Goal: Task Accomplishment & Management: Manage account settings

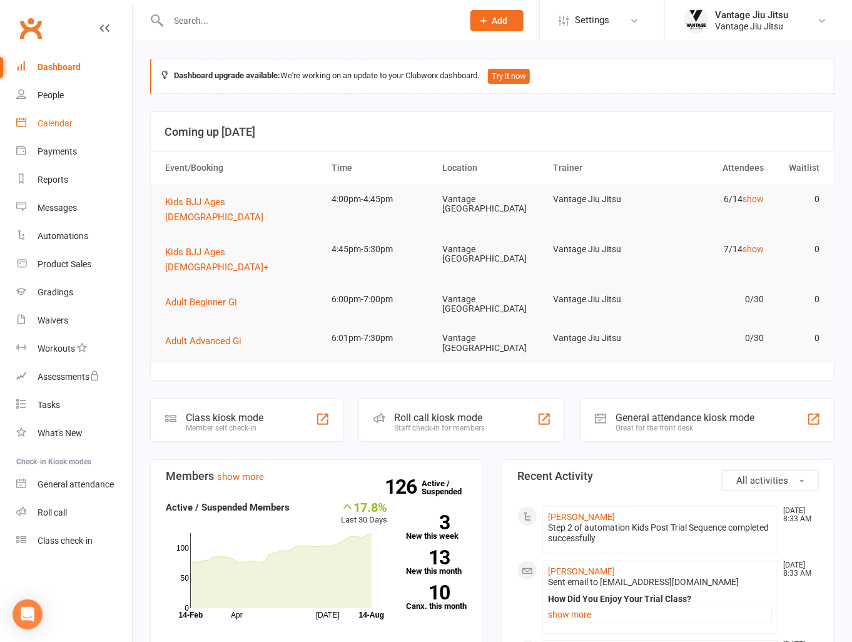
click at [58, 122] on div "Calendar" at bounding box center [55, 123] width 35 height 10
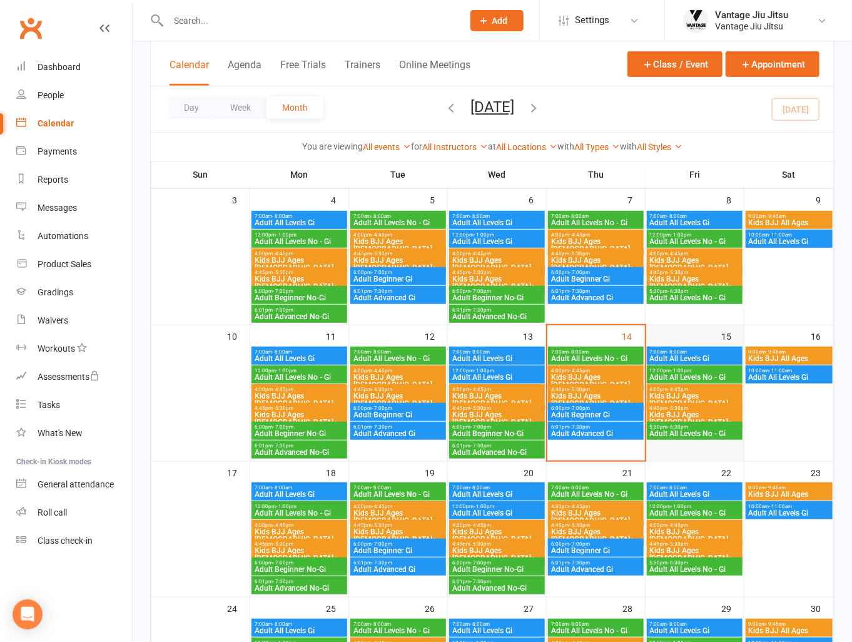
scroll to position [250, 0]
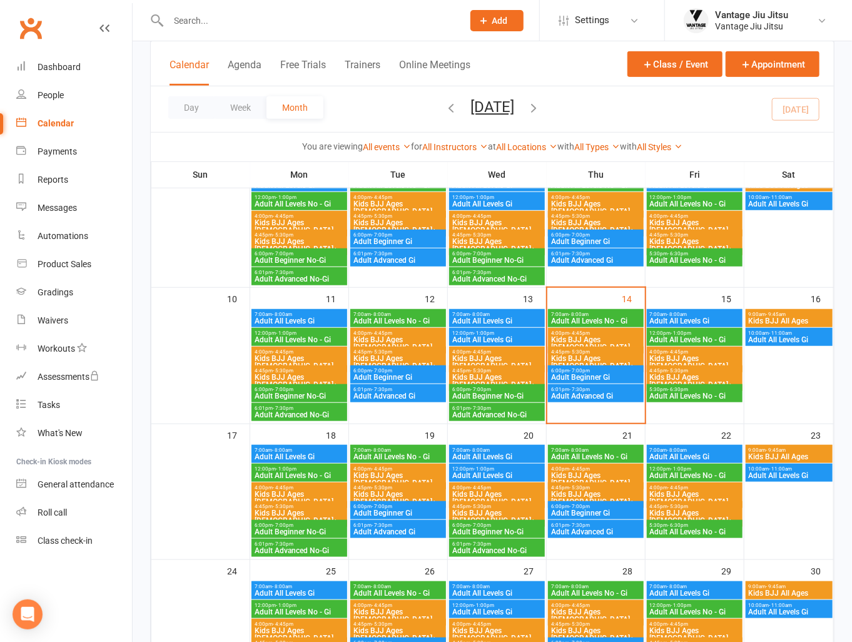
click at [405, 469] on span "4:00pm - 4:45pm" at bounding box center [398, 469] width 91 height 6
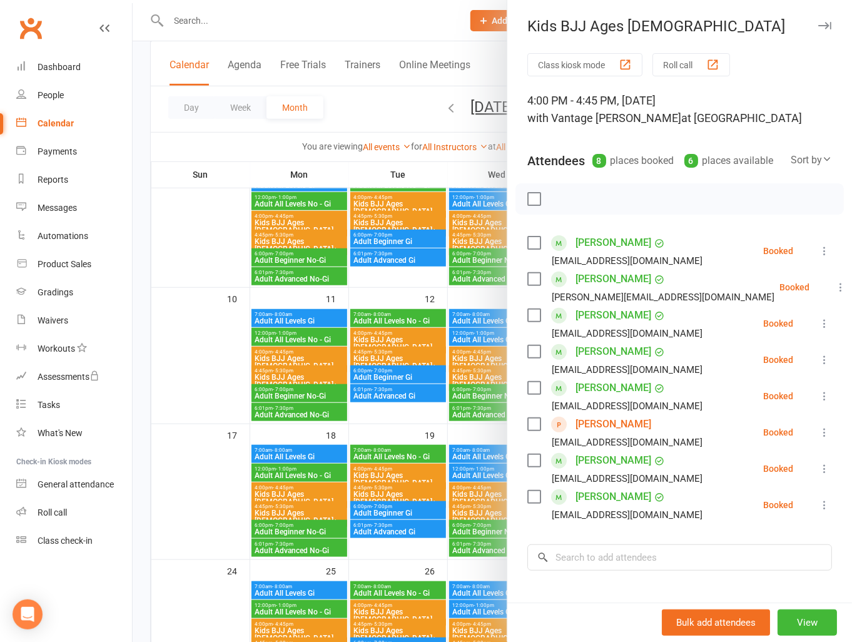
click at [818, 438] on icon at bounding box center [824, 432] width 13 height 13
click at [732, 494] on link "Remove" at bounding box center [769, 481] width 124 height 25
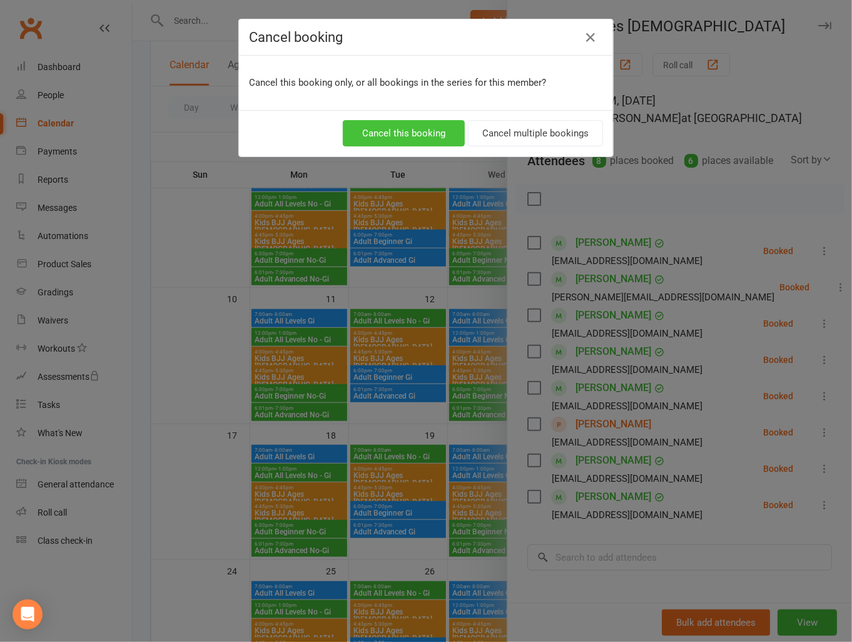
click at [386, 134] on button "Cancel this booking" at bounding box center [404, 133] width 122 height 26
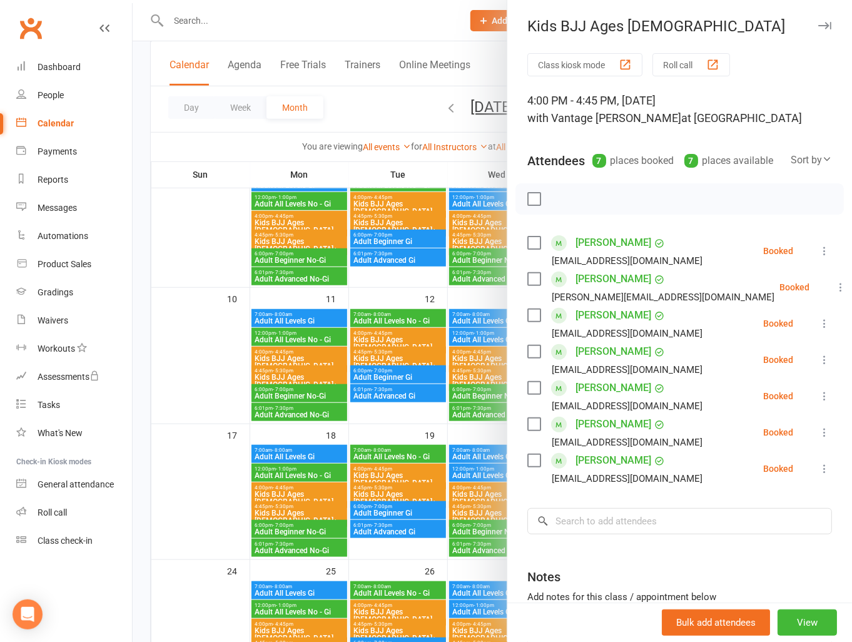
click at [199, 464] on div at bounding box center [492, 321] width 719 height 642
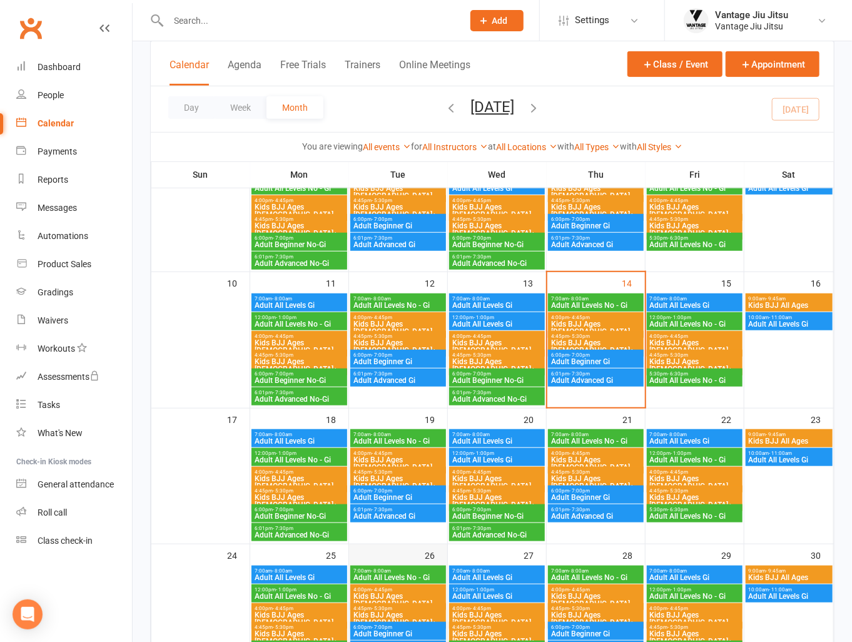
scroll to position [375, 0]
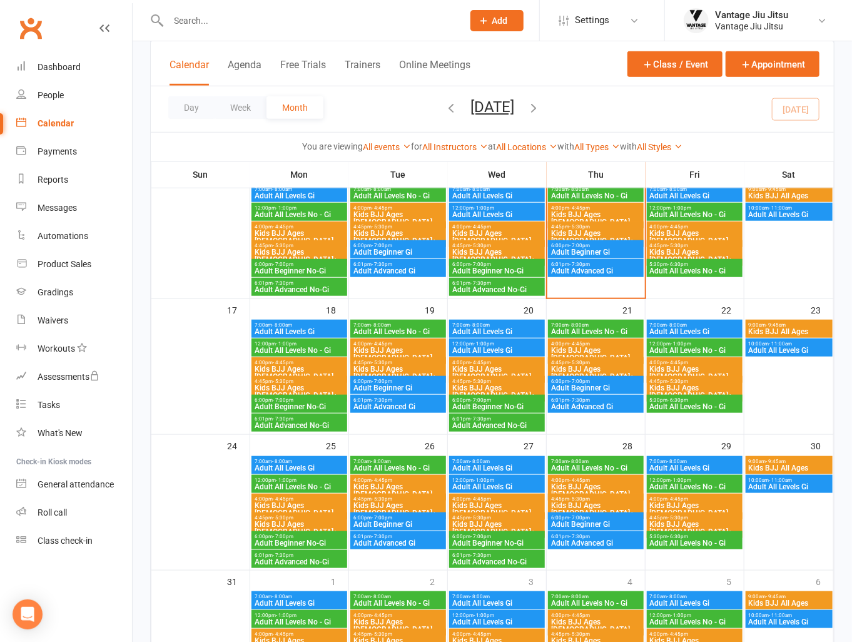
click at [404, 483] on span "Kids BJJ Ages [DEMOGRAPHIC_DATA]" at bounding box center [398, 490] width 91 height 15
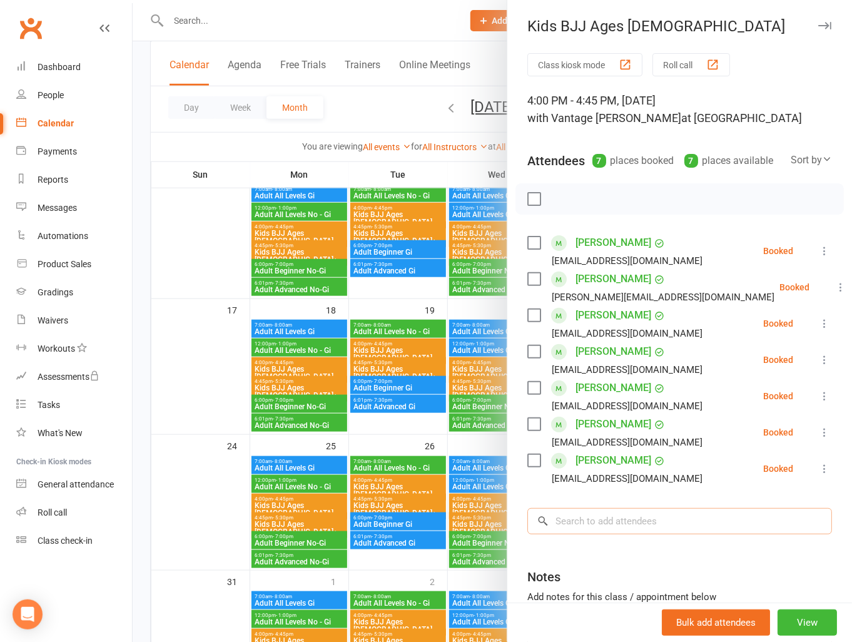
click at [640, 529] on input "search" at bounding box center [679, 521] width 305 height 26
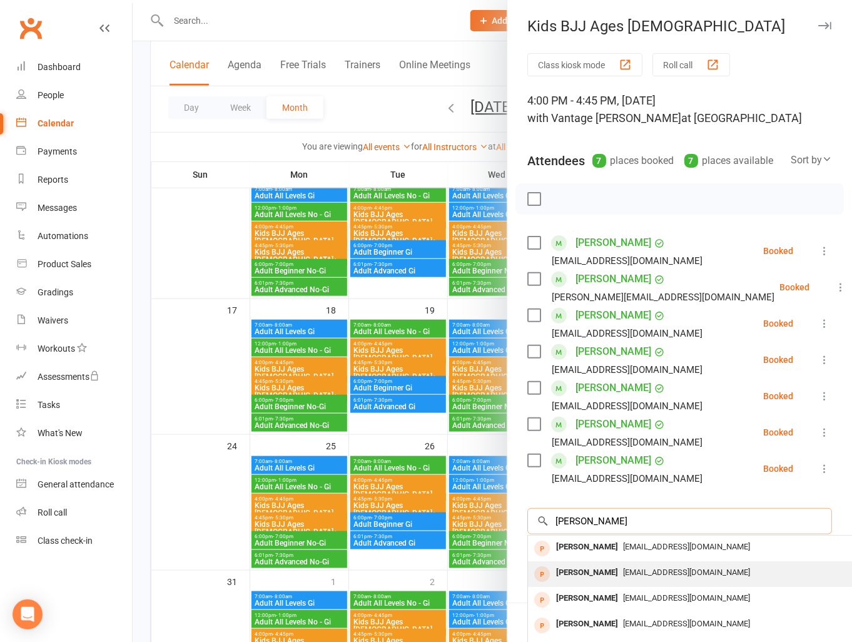
type input "[PERSON_NAME]"
click at [623, 577] on span "[EMAIL_ADDRESS][DOMAIN_NAME]" at bounding box center [686, 571] width 127 height 9
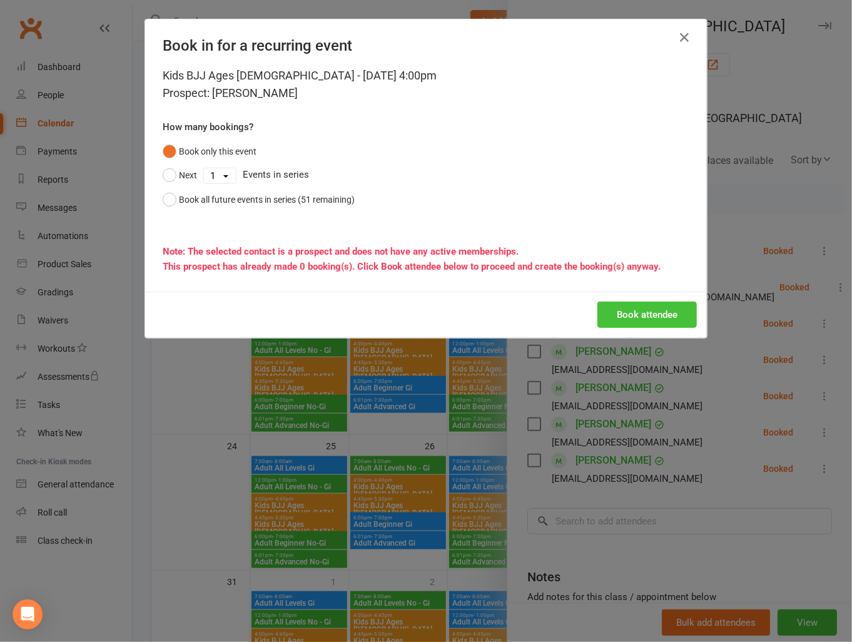
click at [625, 313] on button "Book attendee" at bounding box center [646, 314] width 99 height 26
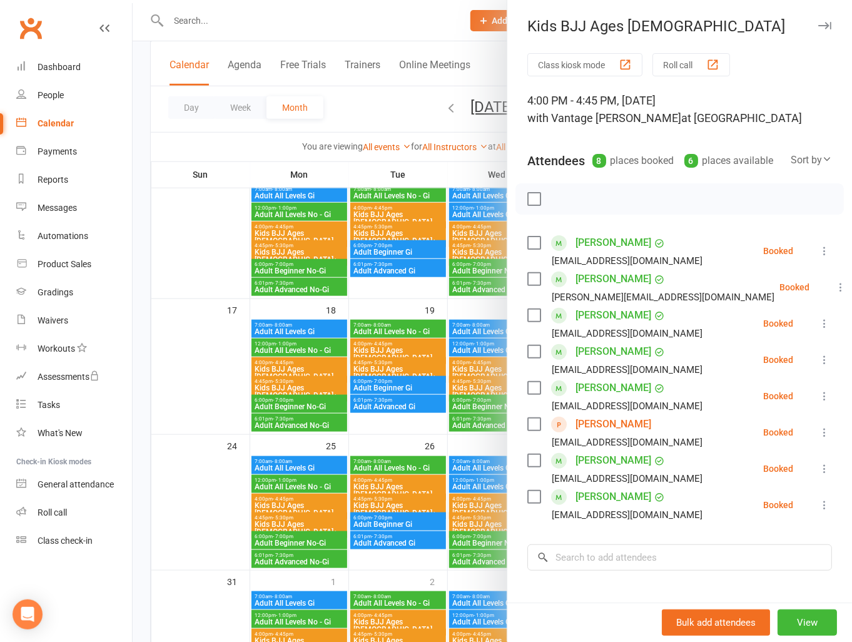
click at [315, 23] on div at bounding box center [492, 321] width 719 height 642
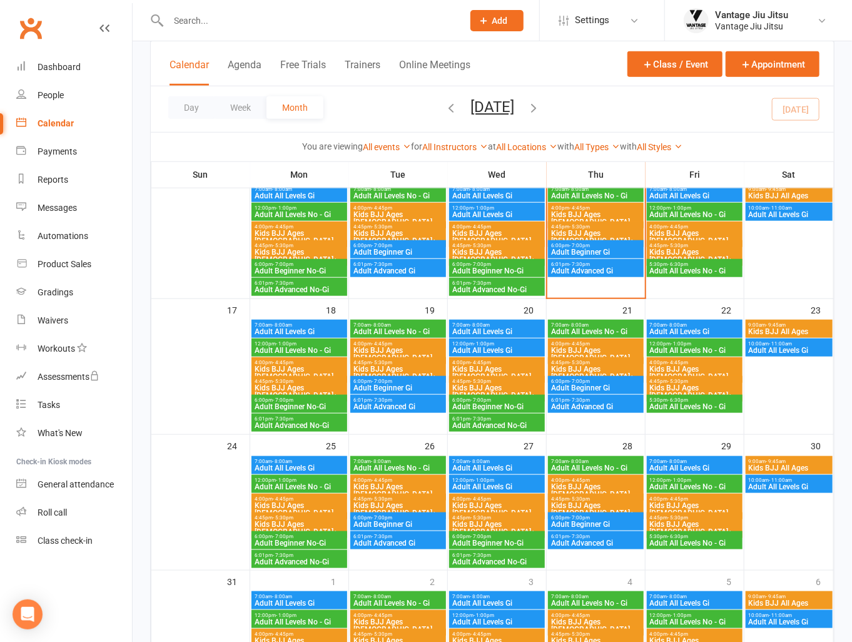
click at [318, 21] on input "text" at bounding box center [309, 21] width 290 height 18
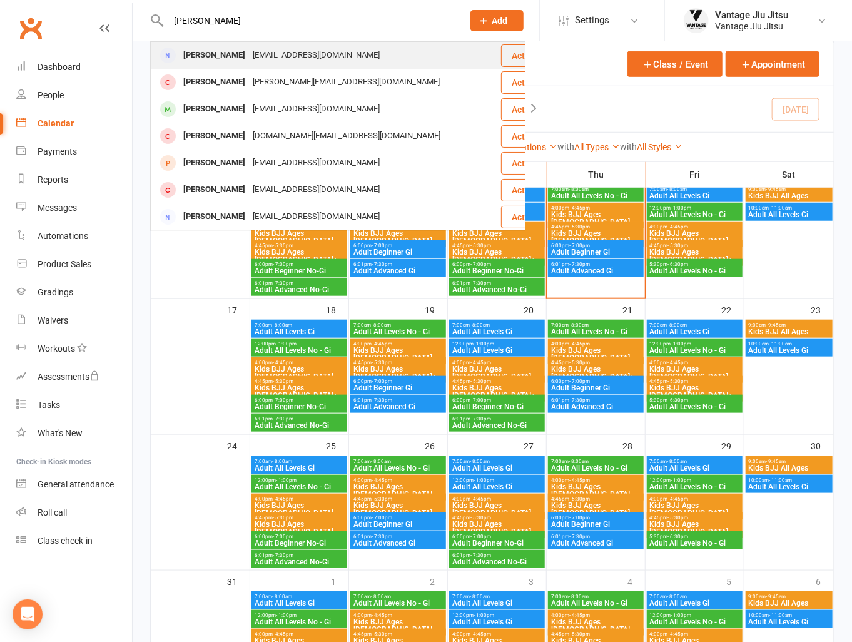
type input "[PERSON_NAME]"
click at [296, 54] on div "[EMAIL_ADDRESS][DOMAIN_NAME]" at bounding box center [316, 55] width 134 height 18
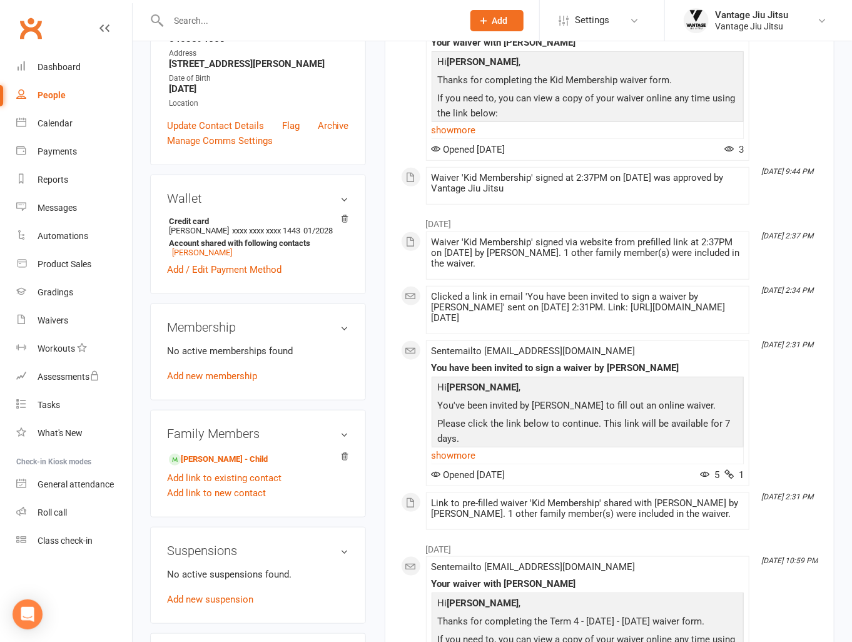
scroll to position [250, 0]
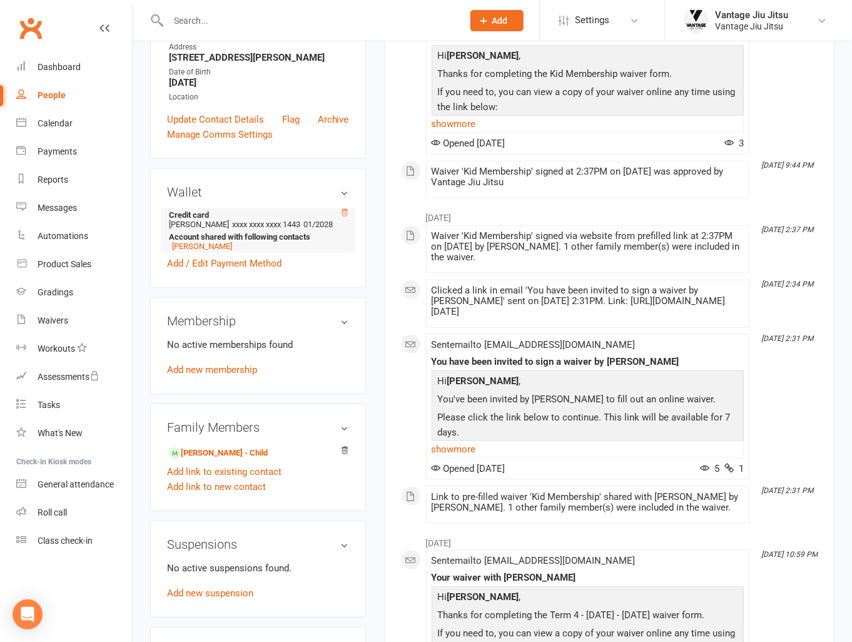
click at [345, 209] on icon at bounding box center [344, 212] width 9 height 9
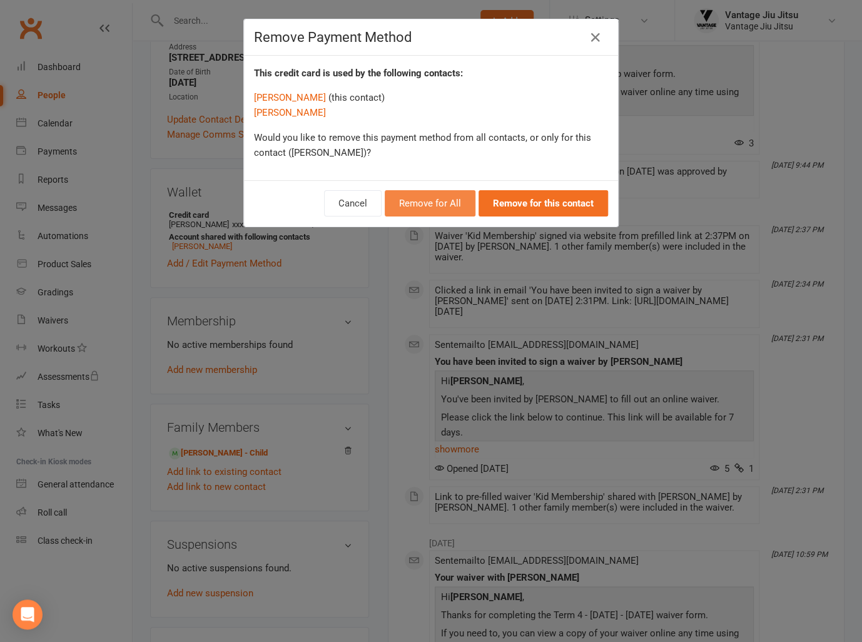
click at [426, 200] on button "Remove for All" at bounding box center [430, 203] width 91 height 26
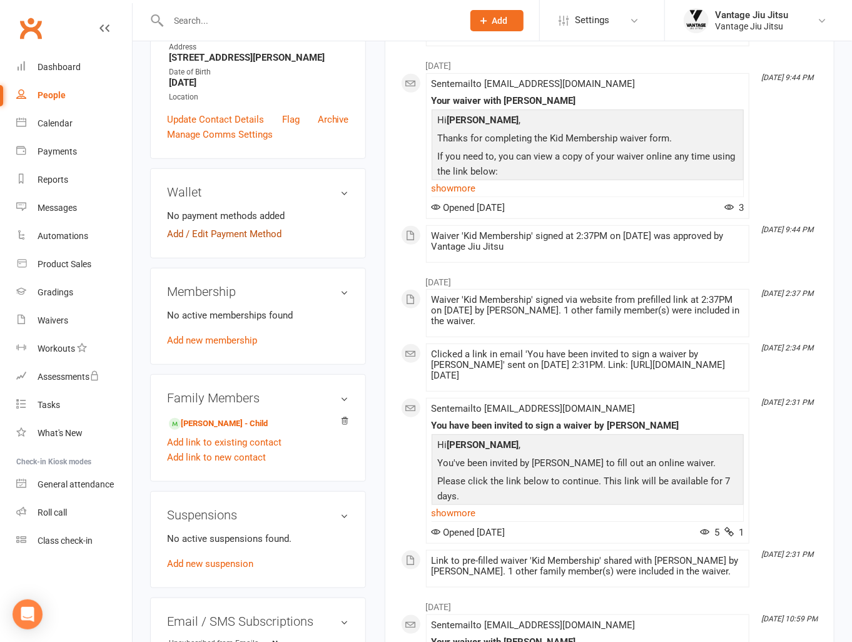
click at [240, 232] on link "Add / Edit Payment Method" at bounding box center [224, 233] width 114 height 15
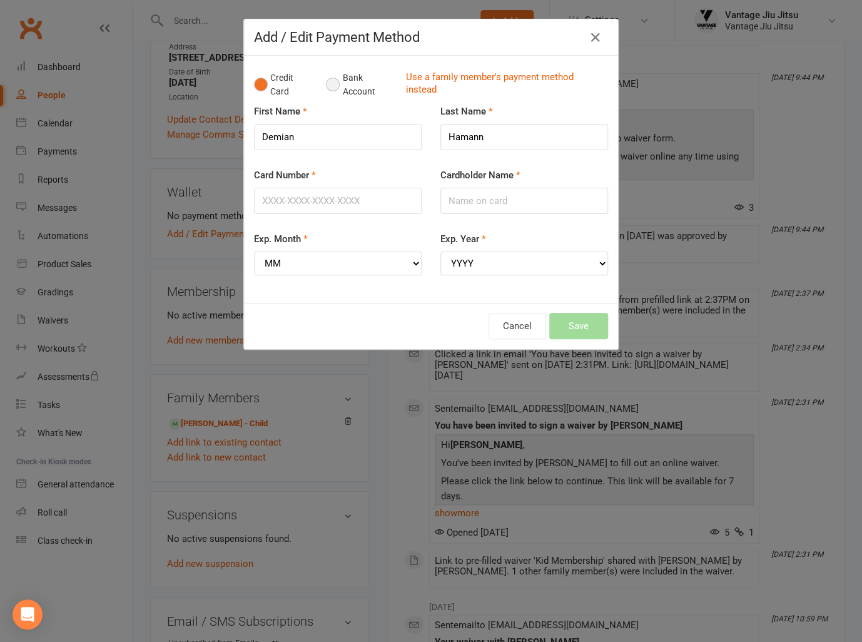
click at [326, 83] on button "Bank Account" at bounding box center [360, 85] width 69 height 38
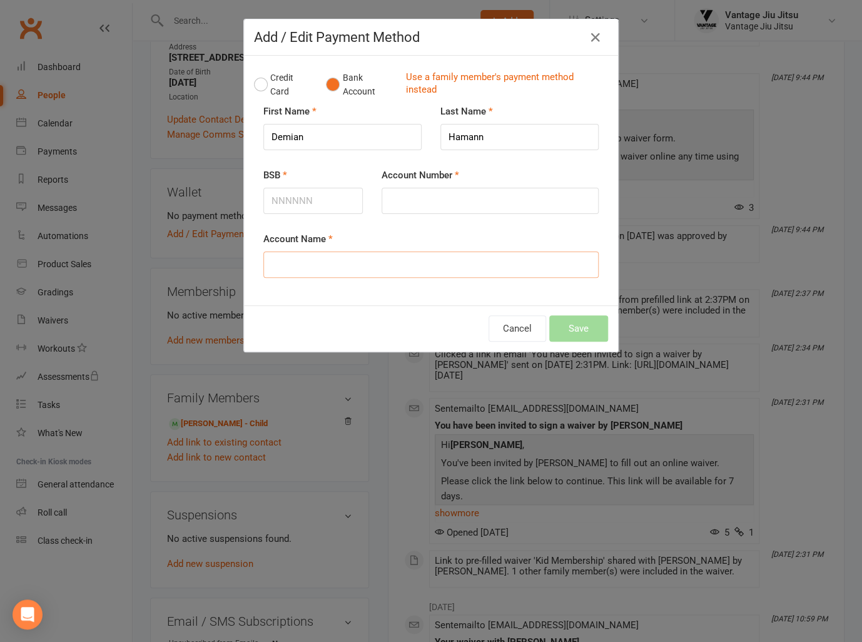
click at [350, 264] on input "Account Name" at bounding box center [430, 264] width 335 height 26
type input "[PERSON_NAME]"
click at [306, 207] on input "BSB" at bounding box center [312, 201] width 99 height 26
paste input "062799"
type input "062799"
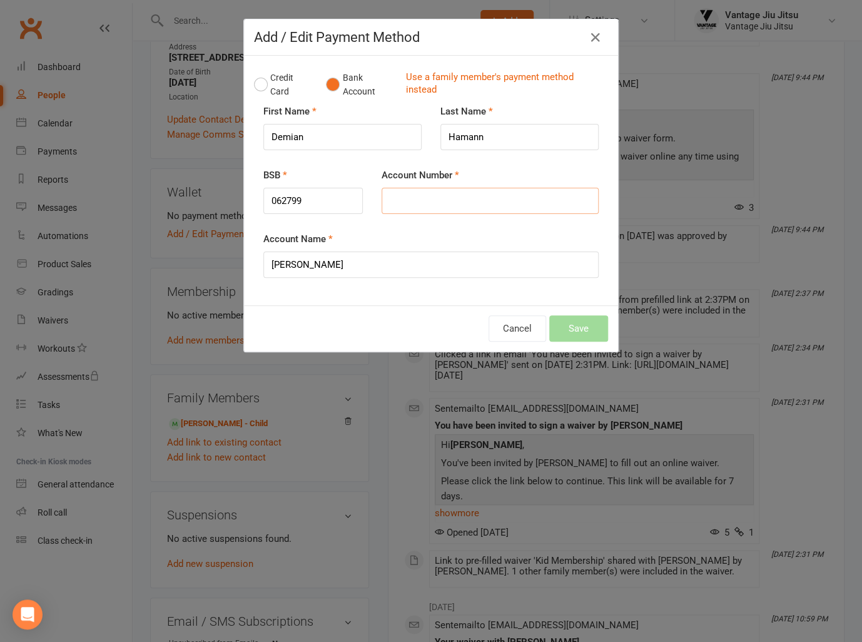
click at [413, 197] on input "Account Number" at bounding box center [489, 201] width 217 height 26
paste input "12573953"
type input "12573953"
click at [571, 320] on button "Save" at bounding box center [578, 328] width 59 height 26
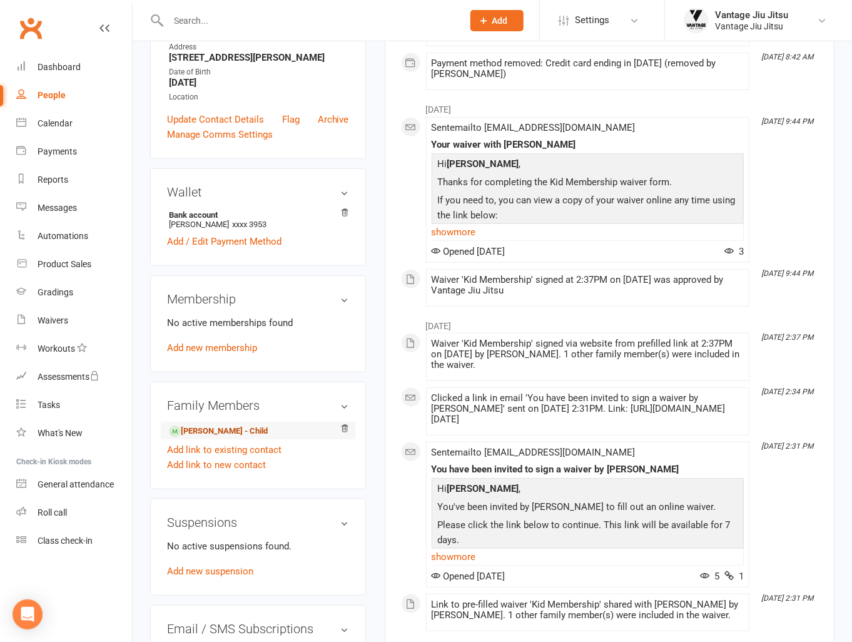
click at [215, 431] on link "[PERSON_NAME] - Child" at bounding box center [218, 431] width 99 height 13
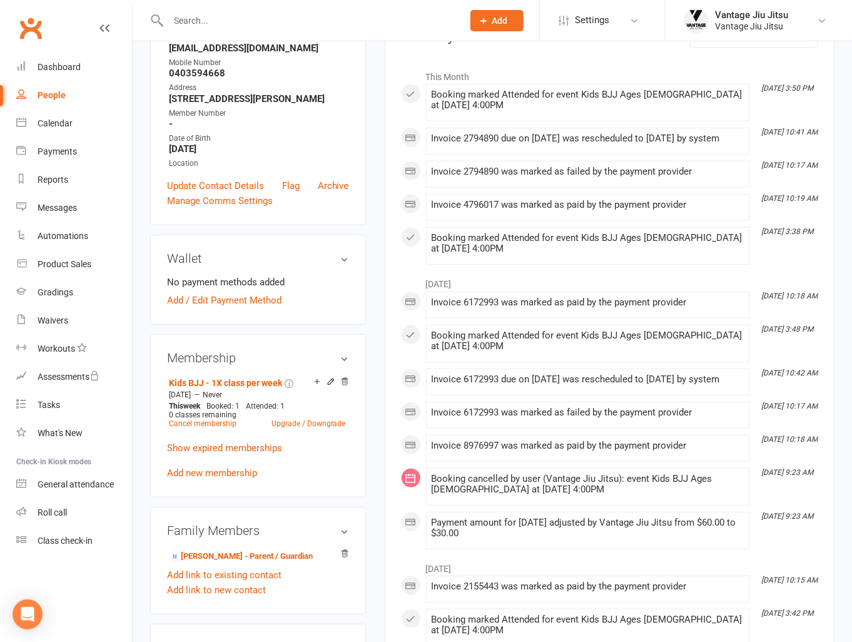
scroll to position [188, 0]
click at [221, 303] on link "Add / Edit Payment Method" at bounding box center [224, 298] width 114 height 15
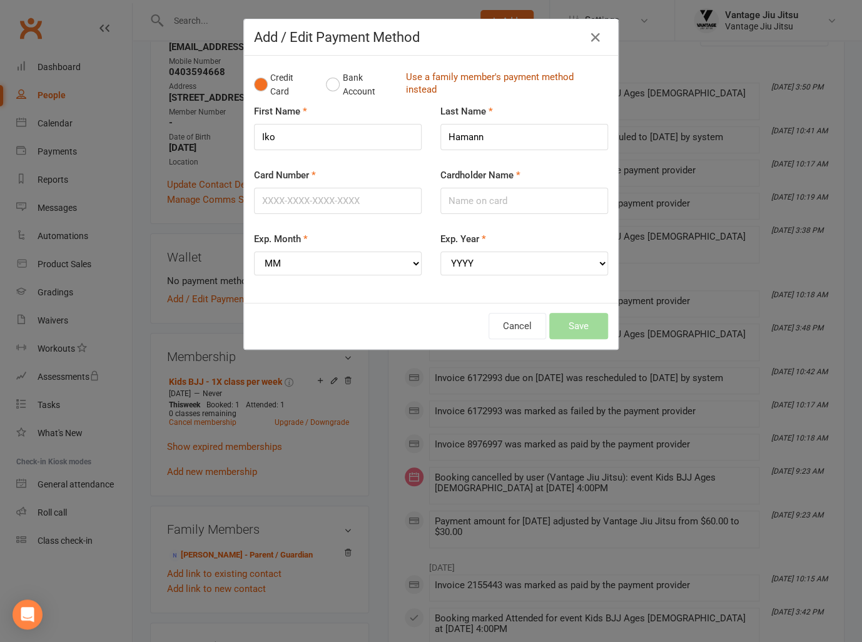
click at [451, 81] on link "Use a family member's payment method instead" at bounding box center [503, 85] width 196 height 28
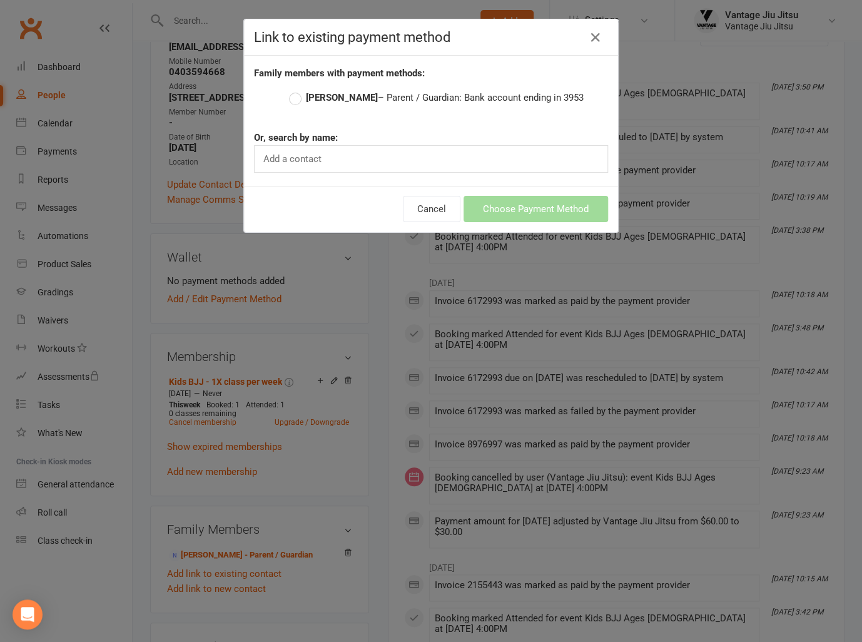
click at [293, 98] on label "[PERSON_NAME] – Parent / Guardian: Bank account ending in 3953" at bounding box center [436, 97] width 295 height 15
click at [293, 90] on input "[PERSON_NAME] – Parent / Guardian: Bank account ending in 3953" at bounding box center [293, 90] width 8 height 0
click at [562, 213] on button "Choose Payment Method" at bounding box center [535, 209] width 144 height 26
